Goal: Task Accomplishment & Management: Manage account settings

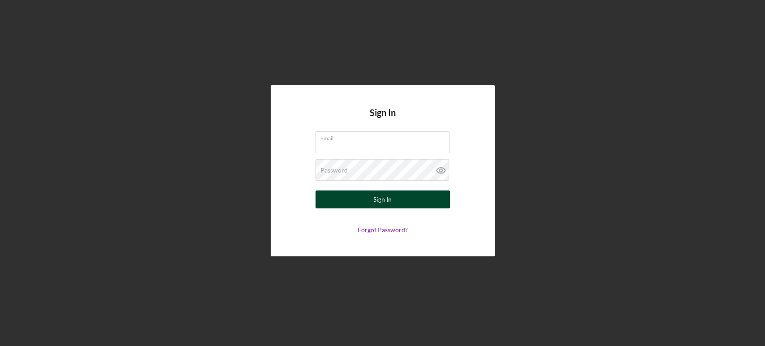
type input "[EMAIL_ADDRESS][DOMAIN_NAME]"
click at [383, 205] on div "Sign In" at bounding box center [382, 199] width 18 height 18
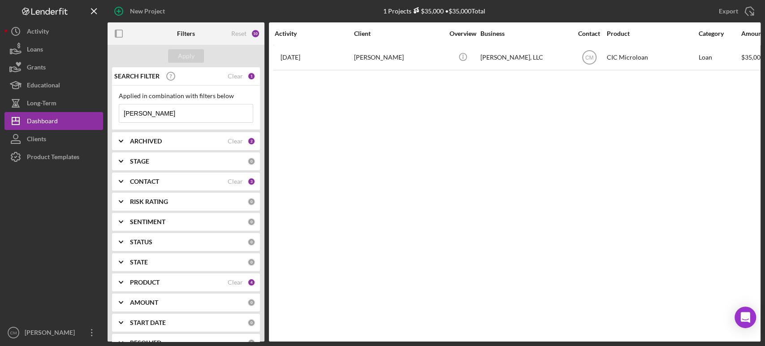
click at [211, 111] on input "[PERSON_NAME]" at bounding box center [186, 113] width 134 height 18
type input "crozet seafood"
click at [185, 59] on div "Apply" at bounding box center [186, 55] width 17 height 13
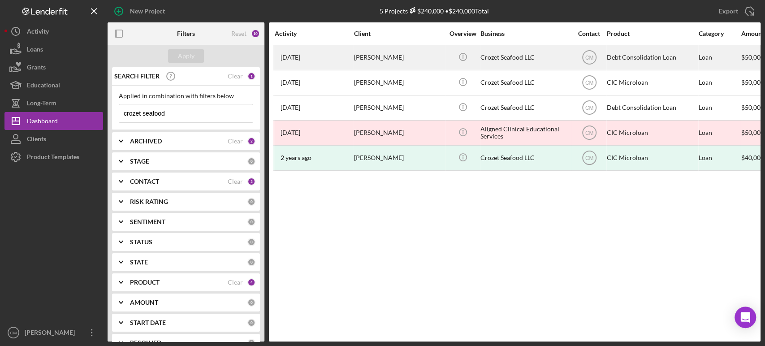
click at [542, 58] on div "Crozet Seafood LLC" at bounding box center [525, 58] width 90 height 24
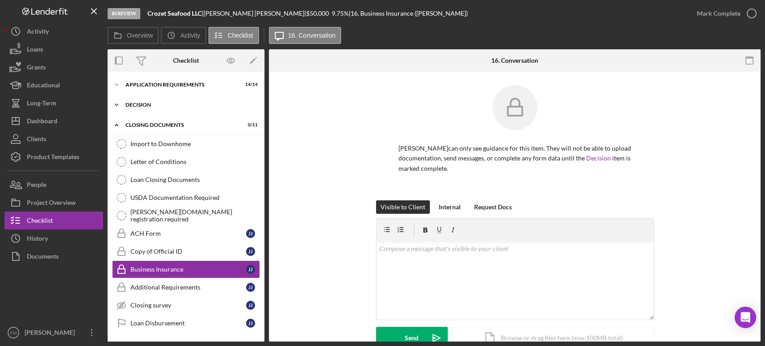
click at [154, 104] on div "Decision" at bounding box center [189, 104] width 128 height 5
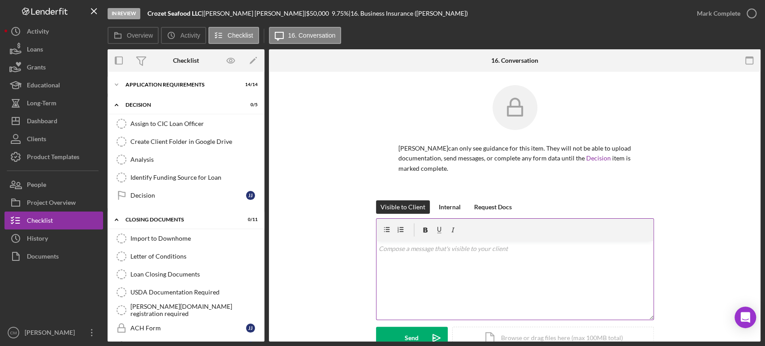
click at [459, 256] on div "v Color teal Color pink Remove color Add row above Add row below Add column bef…" at bounding box center [514, 280] width 277 height 78
click at [155, 101] on div "Icon/Expander Decision 0 / 5" at bounding box center [186, 105] width 157 height 18
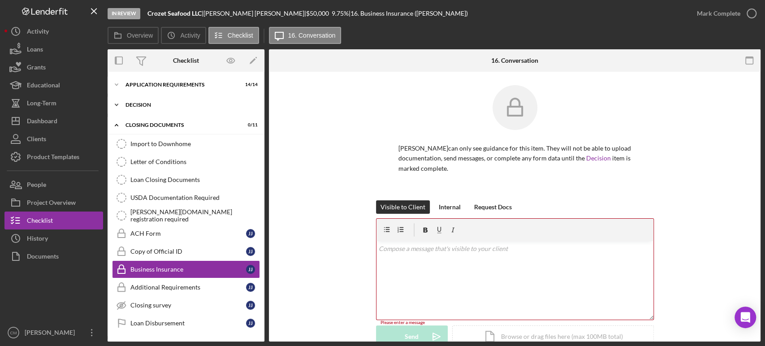
click at [143, 103] on div "Decision" at bounding box center [189, 104] width 128 height 5
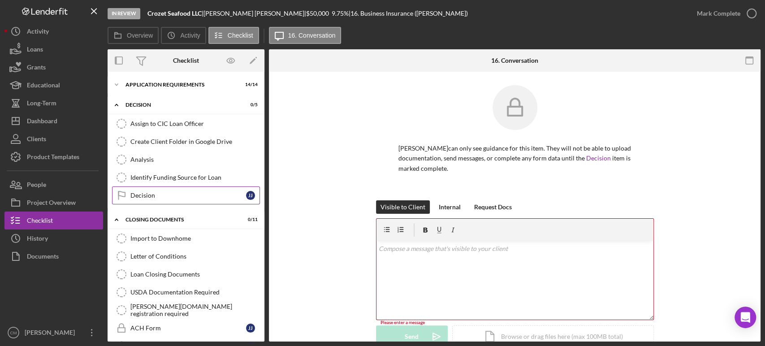
click at [185, 197] on div "Decision" at bounding box center [188, 195] width 116 height 7
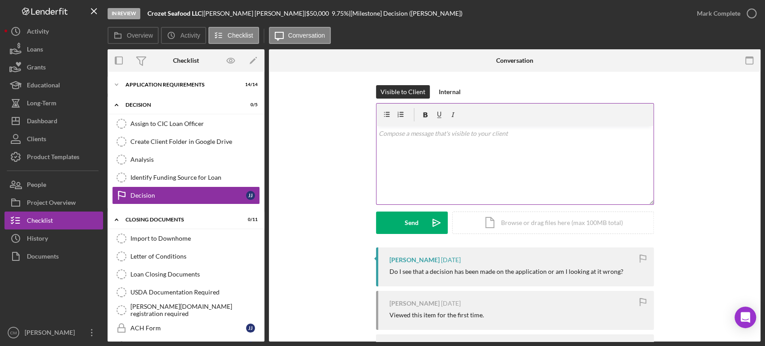
click at [449, 175] on div "v Color teal Color pink Remove color Add row above Add row below Add column bef…" at bounding box center [514, 165] width 277 height 78
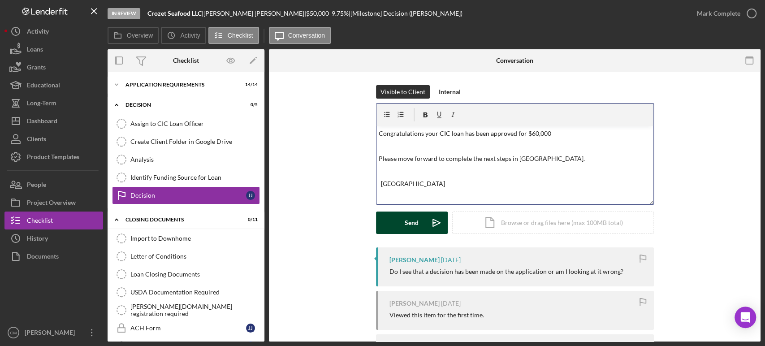
click at [407, 222] on div "Send" at bounding box center [412, 223] width 14 height 22
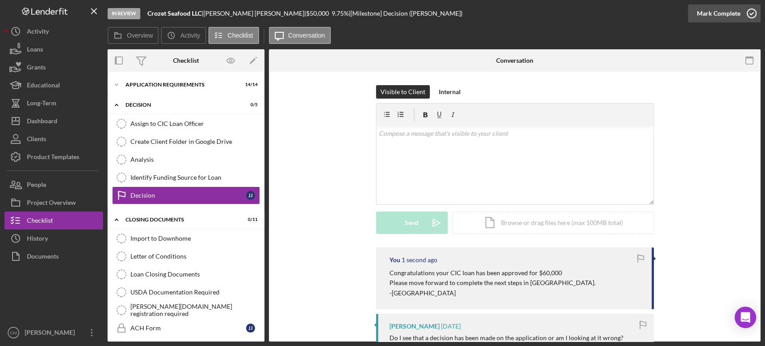
click at [751, 14] on icon "button" at bounding box center [751, 13] width 22 height 22
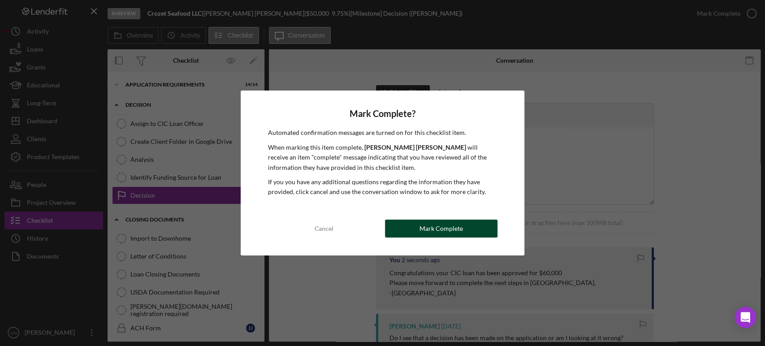
click at [434, 229] on div "Mark Complete" at bounding box center [441, 229] width 43 height 18
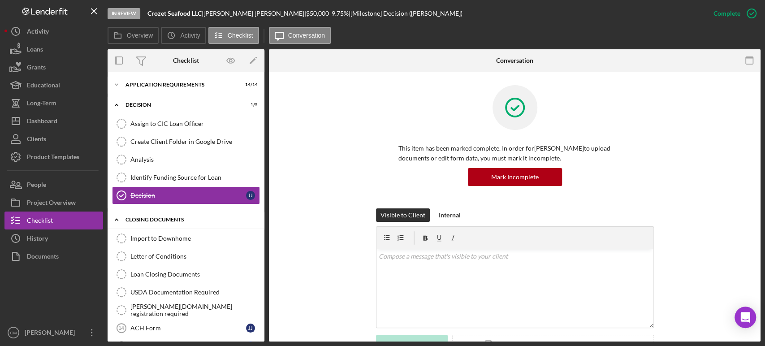
click at [160, 217] on div "Closing Documents" at bounding box center [189, 219] width 128 height 5
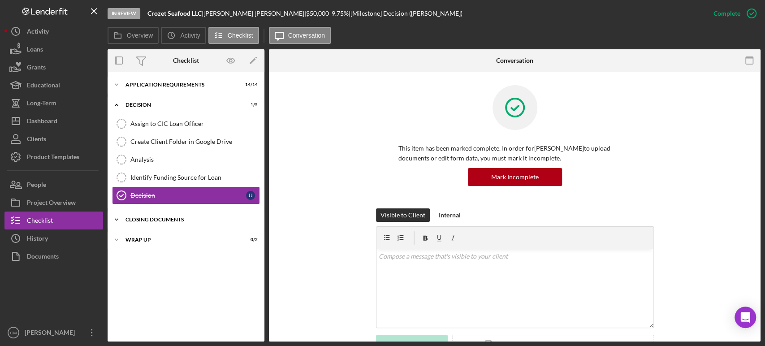
click at [160, 217] on div "Closing Documents" at bounding box center [189, 219] width 128 height 5
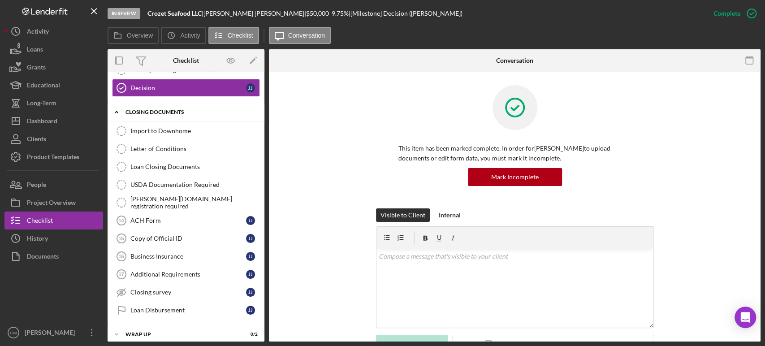
scroll to position [112, 0]
